Goal: Task Accomplishment & Management: Complete application form

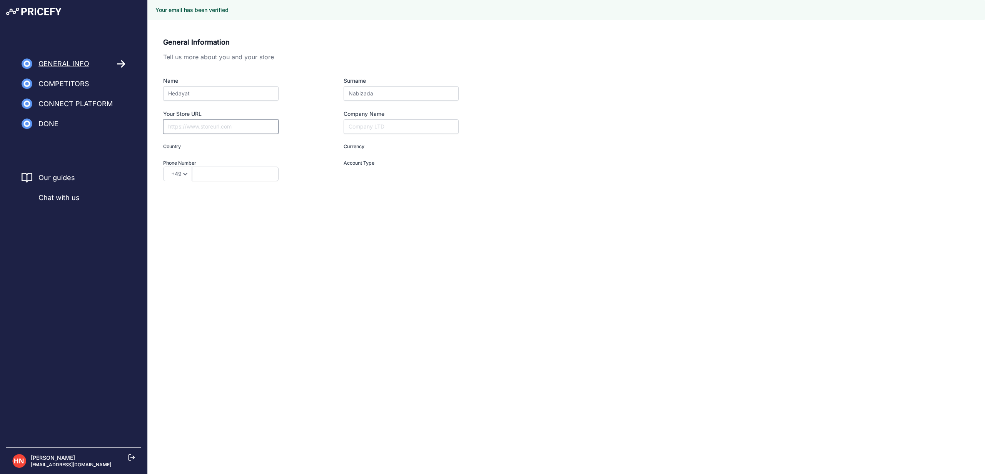
click at [191, 130] on input "Your Store URL" at bounding box center [220, 126] width 115 height 15
type input "a"
type input "atlas-fietsen."
type input "I am a Merchant"
type input "atlas-fietsen.nl"
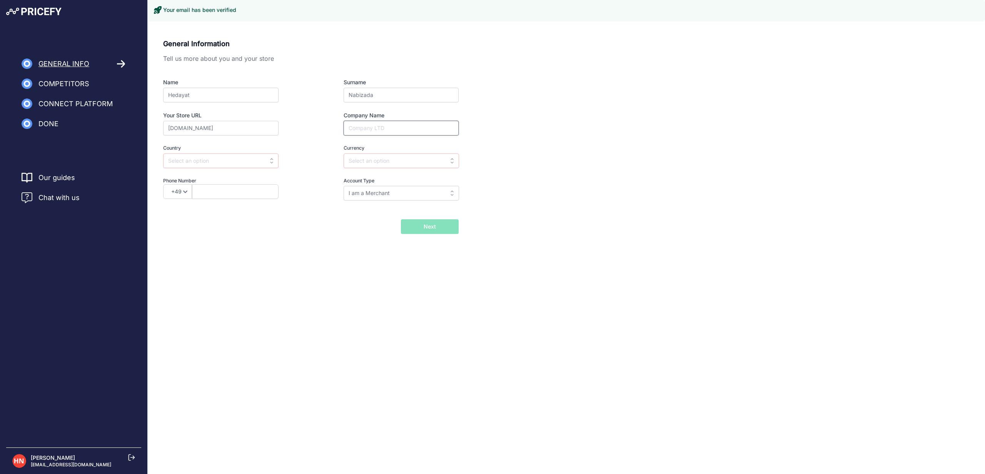
click at [363, 135] on input "Company Name" at bounding box center [401, 128] width 115 height 15
type input "Atlas Fietsen"
click at [255, 157] on input "text" at bounding box center [220, 161] width 115 height 15
click at [237, 179] on div "Netherlands" at bounding box center [211, 178] width 96 height 14
type input "Netherlands"
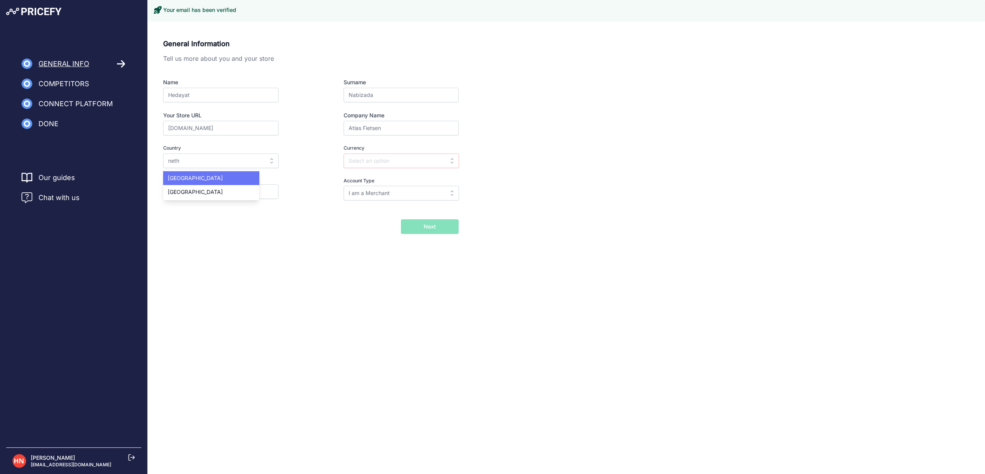
type input "EUR"
select select "31"
click at [372, 164] on input "EUR" at bounding box center [401, 161] width 115 height 15
click at [212, 210] on div "General Information Tell us more about you and your store Name Hedayat Surname …" at bounding box center [311, 124] width 296 height 173
click at [214, 194] on input "text" at bounding box center [235, 191] width 87 height 15
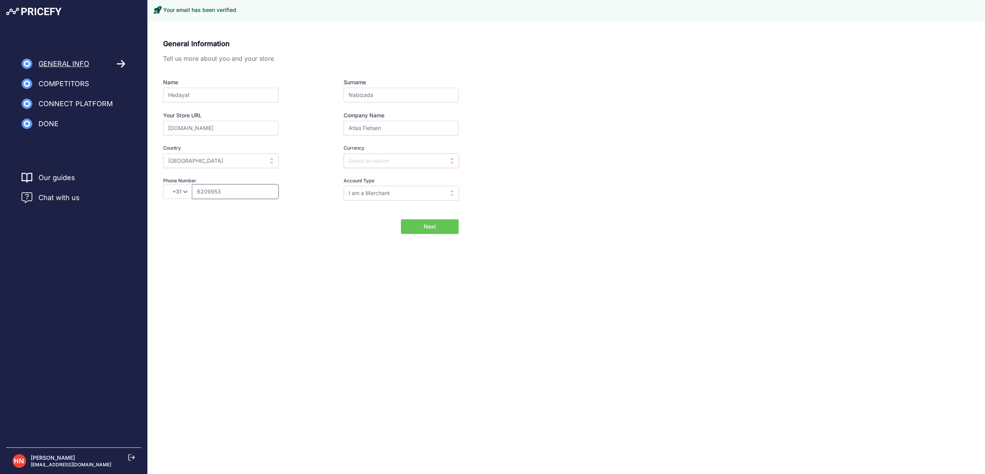
click at [227, 193] on input "6209953" at bounding box center [235, 191] width 87 height 15
type input "620995339"
click at [265, 309] on body "Lorem Ipsum Close General Info Competitors Connect Platform Done" at bounding box center [492, 237] width 985 height 474
click at [380, 141] on div "Name Hedayat Surname Nabizada Your Store URL atlas-fietsen.nl Company Name Atla…" at bounding box center [311, 140] width 296 height 122
click at [378, 154] on input "text" at bounding box center [401, 161] width 115 height 15
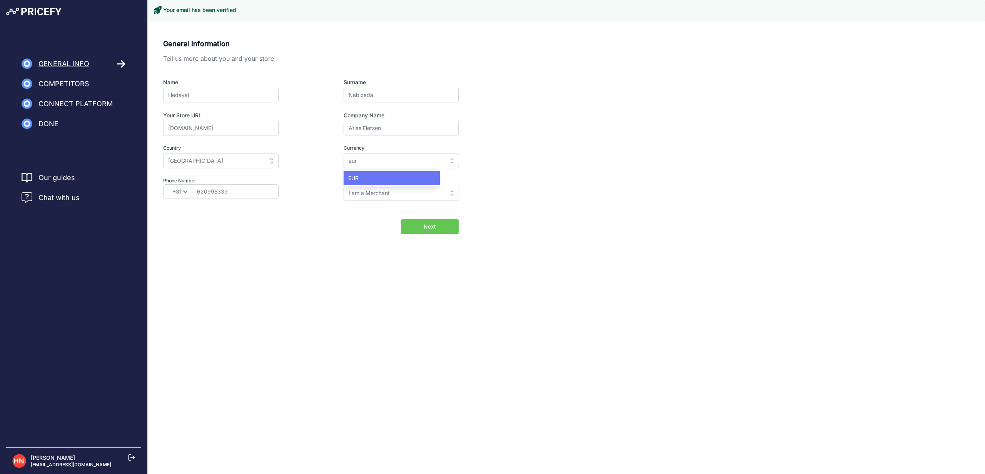
click at [349, 175] on span "EUR" at bounding box center [353, 178] width 10 height 7
type input "EUR"
click at [434, 226] on span "Next" at bounding box center [430, 227] width 12 height 8
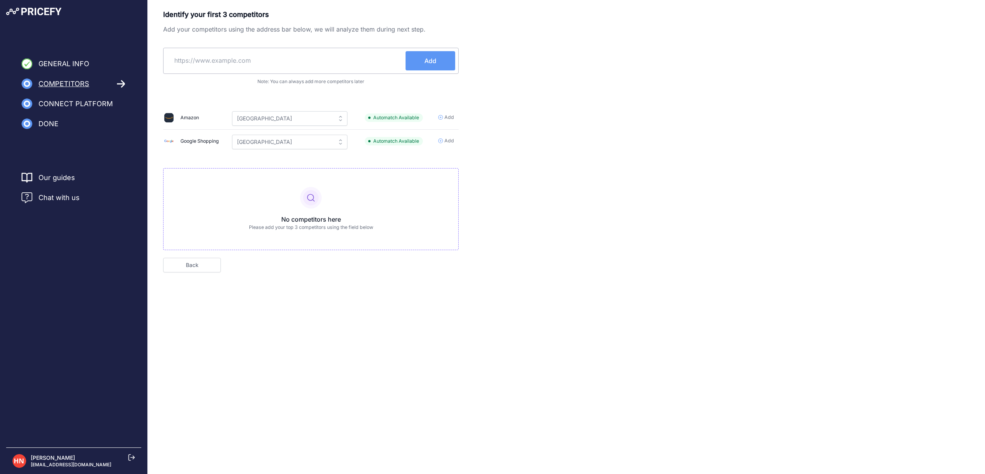
click at [186, 56] on input "text" at bounding box center [286, 60] width 239 height 18
type input "mantel.com"
click at [441, 62] on button "Add" at bounding box center [431, 60] width 50 height 19
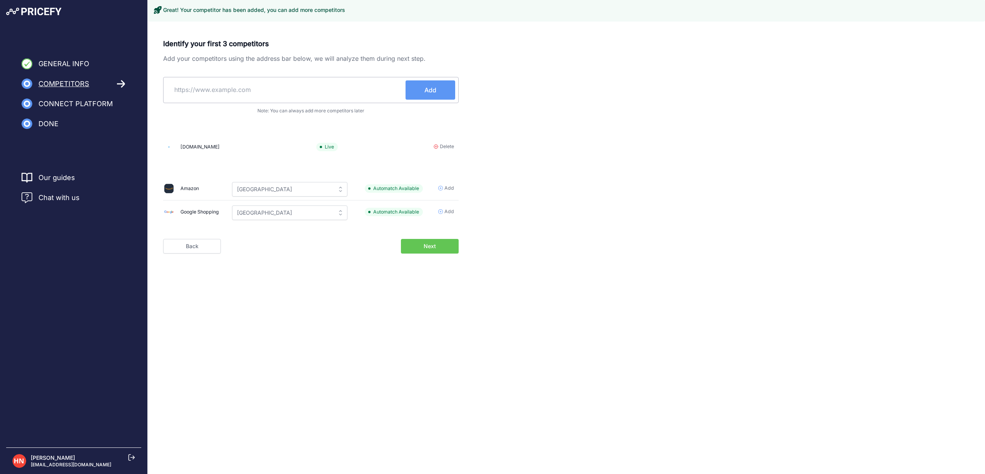
click at [449, 143] on span "Delete" at bounding box center [447, 146] width 14 height 7
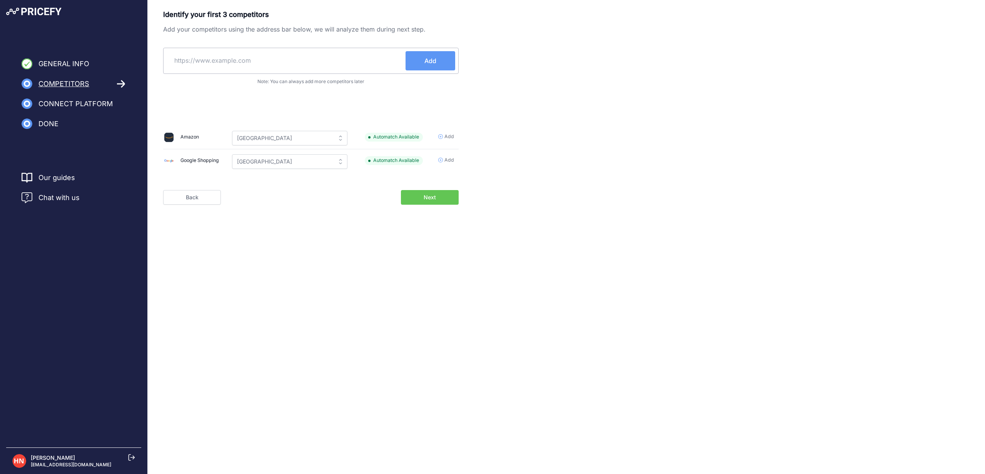
click at [313, 60] on input "text" at bounding box center [286, 60] width 239 height 18
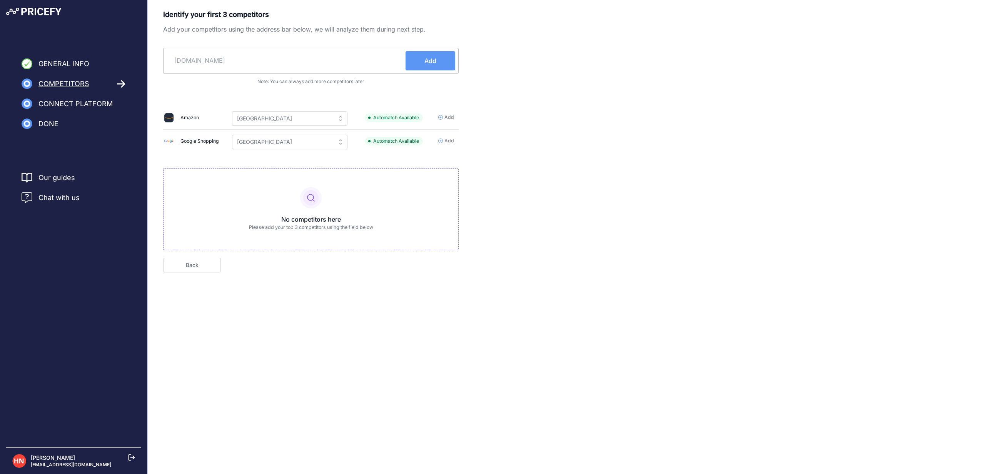
type input "mantel.nl"
click at [421, 57] on button "Add" at bounding box center [431, 60] width 50 height 19
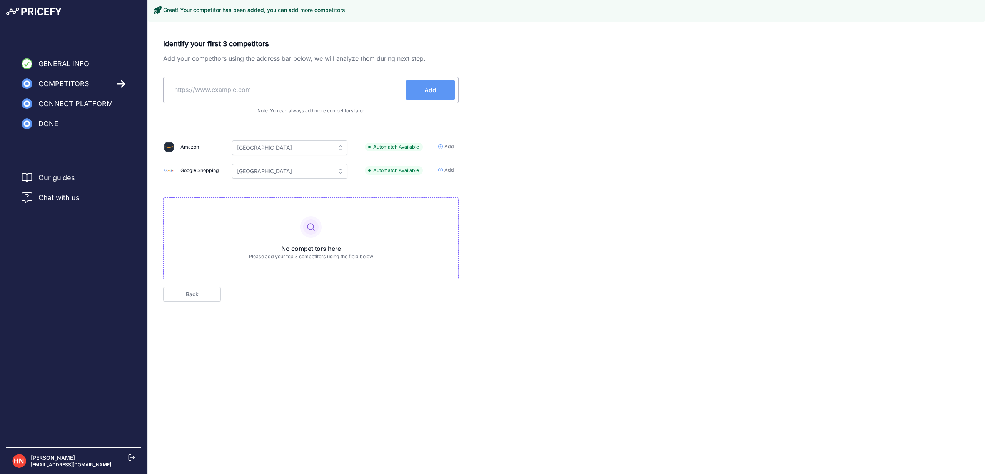
click at [203, 87] on input "text" at bounding box center [286, 89] width 239 height 18
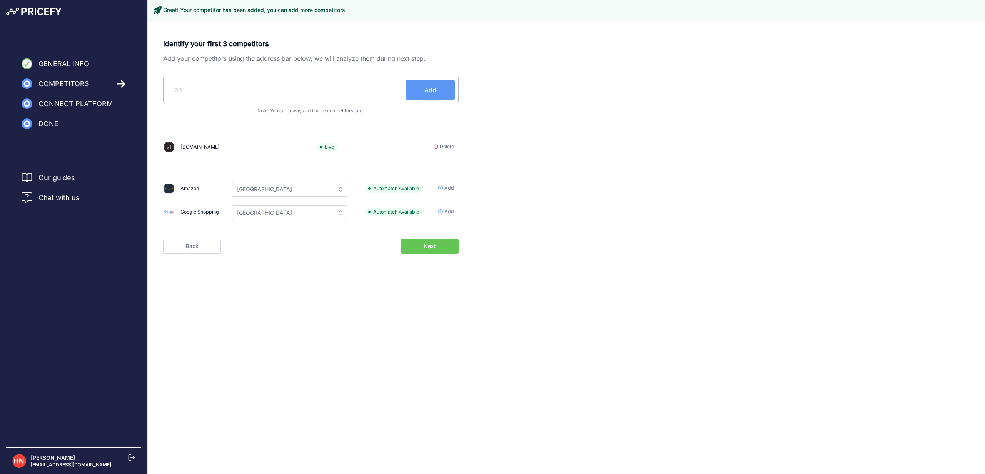
type input "o"
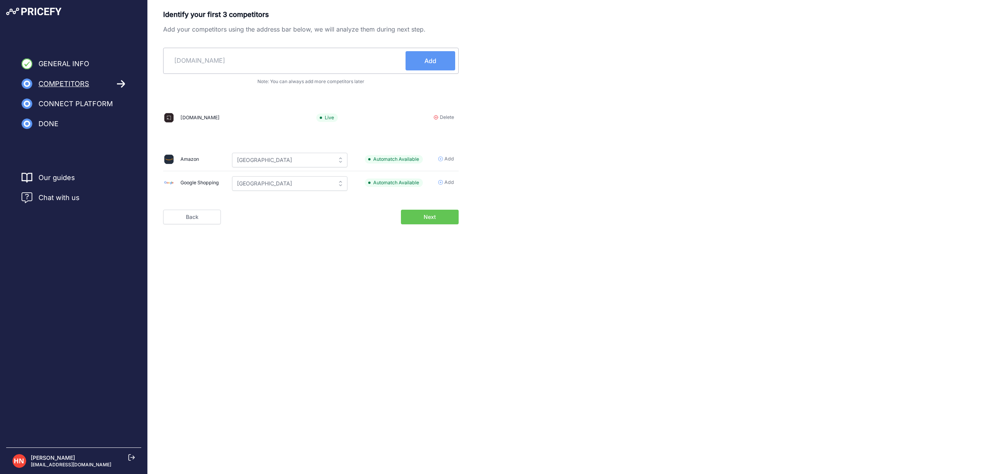
type input "12gobiking.nl"
click at [423, 61] on button "Add" at bounding box center [431, 60] width 50 height 19
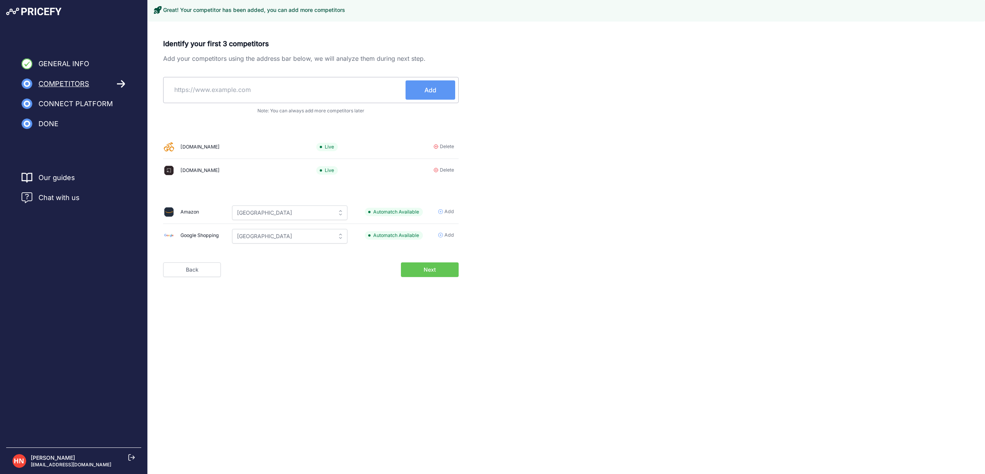
click at [219, 91] on input "text" at bounding box center [286, 89] width 239 height 18
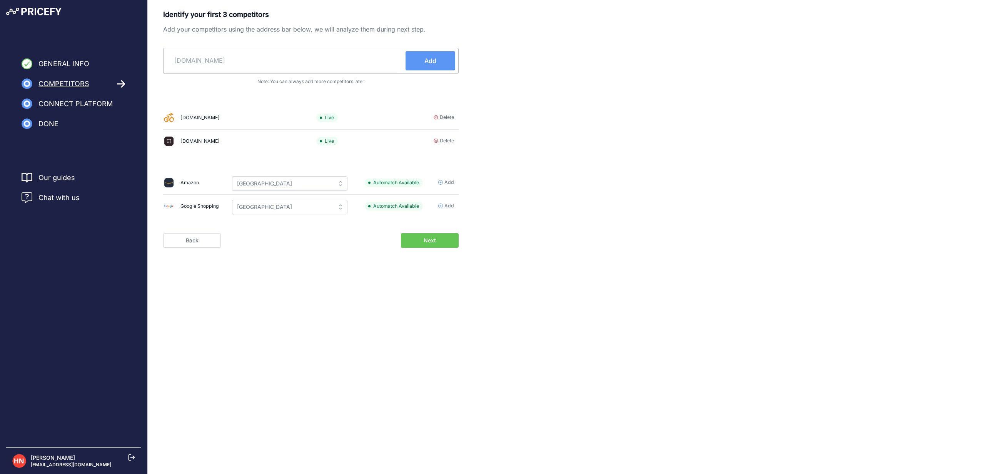
type input "fietsvoordeelshop.nl"
click at [427, 56] on span "Add" at bounding box center [431, 60] width 12 height 9
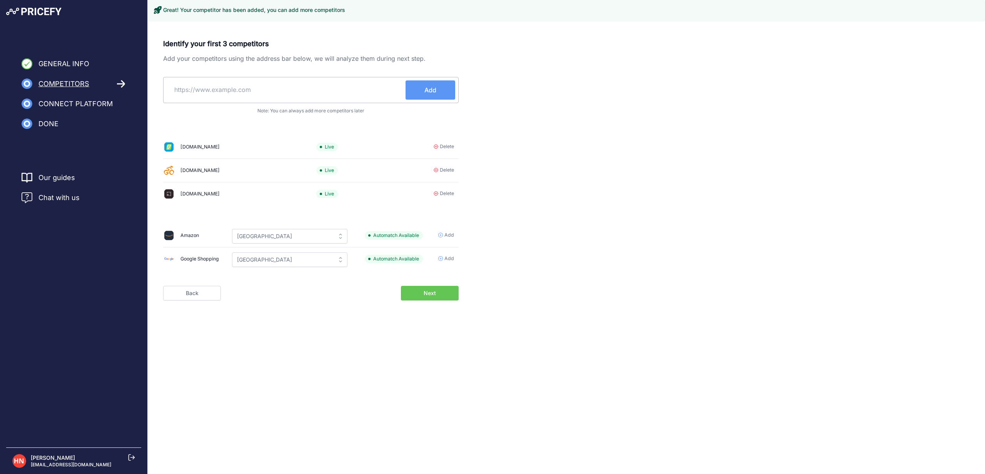
click at [218, 85] on input "text" at bounding box center [286, 89] width 239 height 18
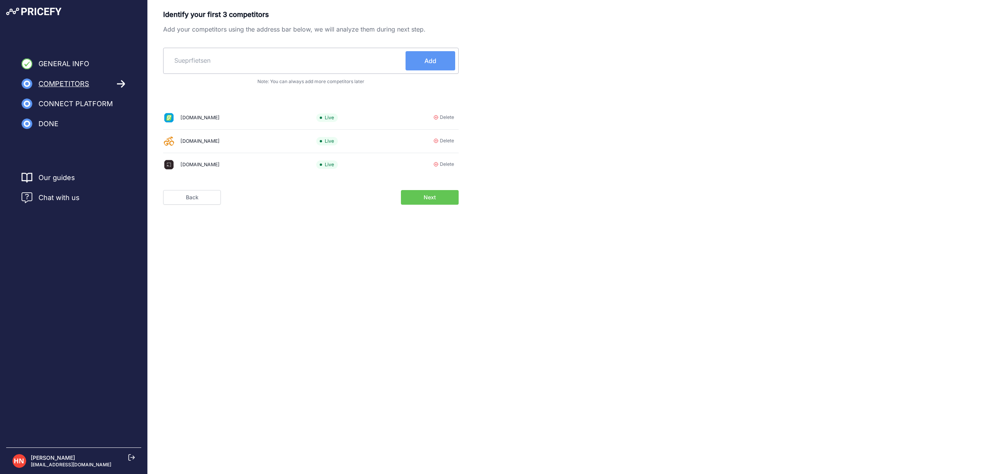
click at [149, 60] on div "Identify your first 3 competitors Add your competitors using the address bar be…" at bounding box center [567, 107] width 838 height 196
type input "superfietsen.nl"
click at [417, 60] on button "Add" at bounding box center [431, 60] width 50 height 19
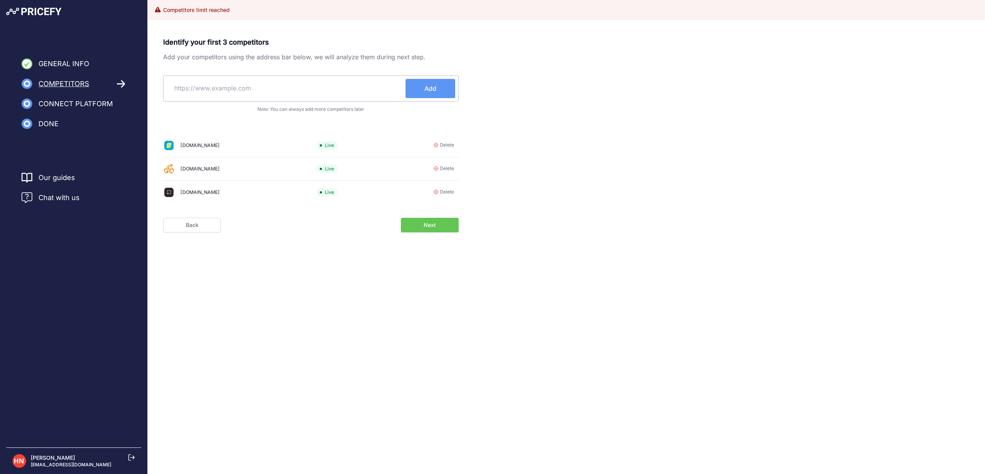
drag, startPoint x: 218, startPoint y: 15, endPoint x: 172, endPoint y: 14, distance: 45.8
click at [172, 14] on div "Competitors limit reached" at bounding box center [567, 10] width 838 height 20
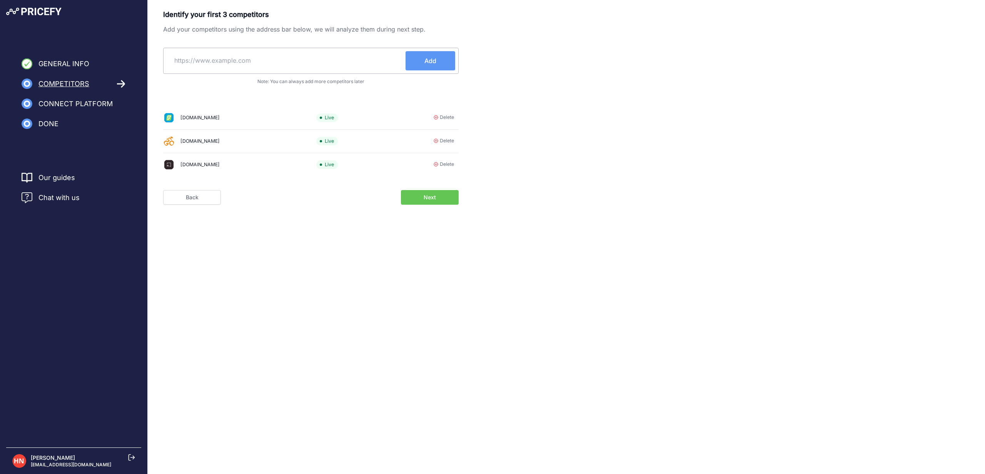
click at [422, 197] on button "Next" at bounding box center [430, 197] width 58 height 15
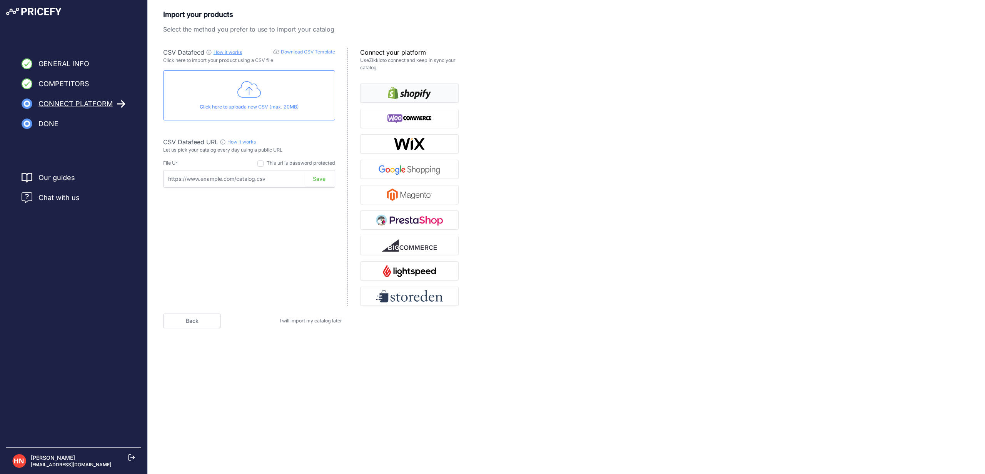
click at [405, 91] on img "button" at bounding box center [409, 93] width 43 height 12
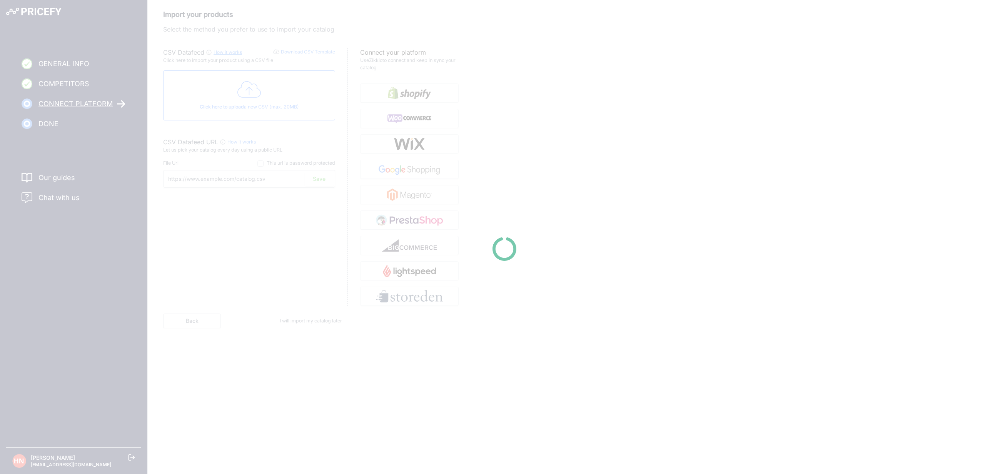
click at [573, 117] on div at bounding box center [492, 237] width 985 height 474
